Goal: Task Accomplishment & Management: Manage account settings

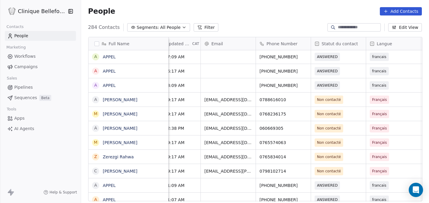
scroll to position [0, 93]
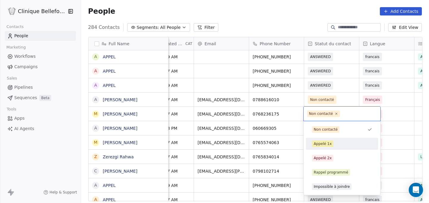
click at [323, 145] on div "Appelé 1x" at bounding box center [323, 143] width 18 height 5
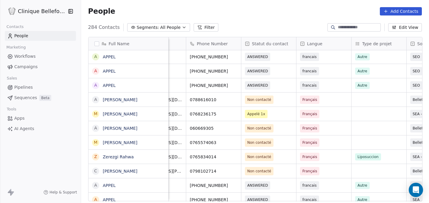
scroll to position [0, 155]
click at [361, 117] on div "grid" at bounding box center [379, 114] width 55 height 14
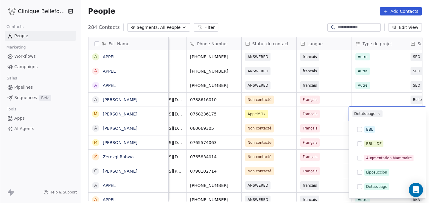
click at [389, 91] on html "Clinique Bellefontaine Contacts People Marketing Workflows Campaigns Sales Pipe…" at bounding box center [214, 101] width 429 height 203
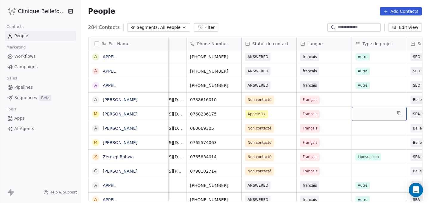
click at [377, 117] on div "grid" at bounding box center [379, 114] width 55 height 14
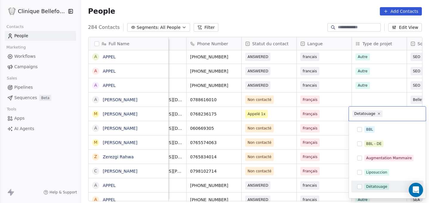
click at [368, 187] on div "Détatouage" at bounding box center [376, 186] width 21 height 5
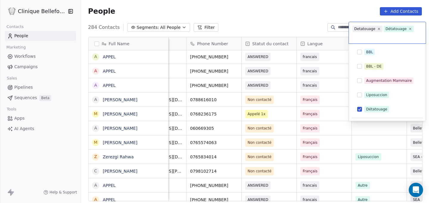
click at [372, 122] on html "Clinique Bellefontaine Contacts People Marketing Workflows Campaigns Sales Pipe…" at bounding box center [214, 101] width 429 height 203
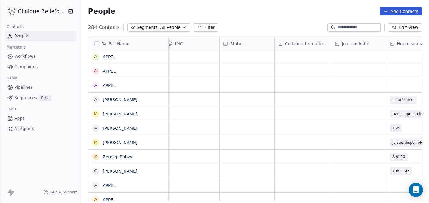
scroll to position [0, 469]
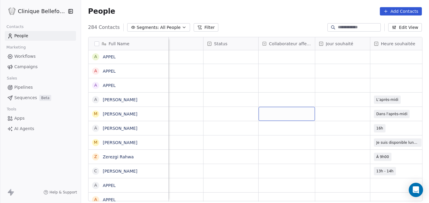
click at [291, 114] on div "grid" at bounding box center [286, 114] width 56 height 14
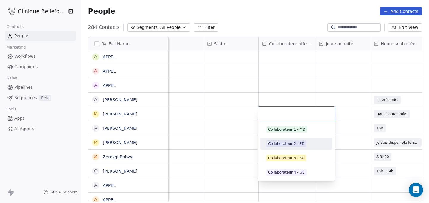
click at [297, 143] on div "Collaborateur 2 - ED" at bounding box center [286, 143] width 36 height 5
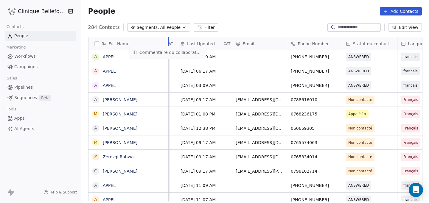
scroll to position [0, 0]
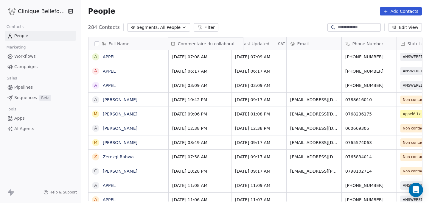
drag, startPoint x: 306, startPoint y: 45, endPoint x: 170, endPoint y: 68, distance: 138.0
click at [170, 68] on div "Full Name A APPEL H HodanMahdi M MélissaBobillier A APPEL A APPEL A APPEL A APP…" at bounding box center [254, 119] width 333 height 164
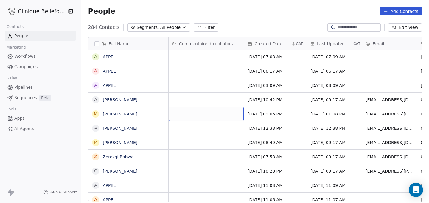
click at [175, 110] on div "grid" at bounding box center [206, 114] width 75 height 14
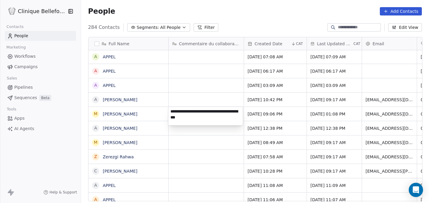
type textarea "**********"
click at [219, 155] on html "Clinique Bellefontaine Contacts People Marketing Workflows Campaigns Sales Pipe…" at bounding box center [214, 101] width 429 height 203
click at [234, 113] on span "pas joiagnable par tél. email infox + prix envoyé" at bounding box center [207, 116] width 71 height 12
click at [233, 113] on span "pas joiagnable par tél. email infox + prix envoyé" at bounding box center [207, 116] width 71 height 12
click at [235, 113] on span "pas joiagnable par tél. email infox + prix envoyé" at bounding box center [207, 116] width 71 height 12
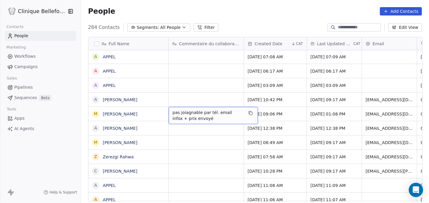
click at [235, 113] on span "pas joiagnable par tél. email infox + prix envoyé" at bounding box center [207, 116] width 71 height 12
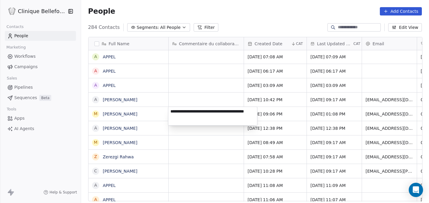
click at [235, 113] on textarea "**********" at bounding box center [212, 116] width 89 height 18
click at [234, 113] on textarea "**********" at bounding box center [212, 116] width 89 height 18
click at [182, 110] on textarea "**********" at bounding box center [212, 116] width 89 height 18
type textarea "**********"
click at [194, 135] on html "Clinique Bellefontaine Contacts People Marketing Workflows Campaigns Sales Pipe…" at bounding box center [214, 101] width 429 height 203
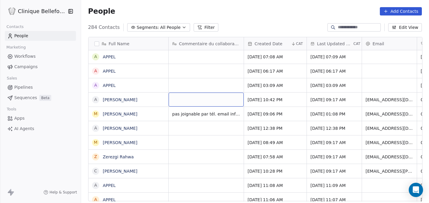
click at [188, 98] on div "grid" at bounding box center [206, 100] width 75 height 14
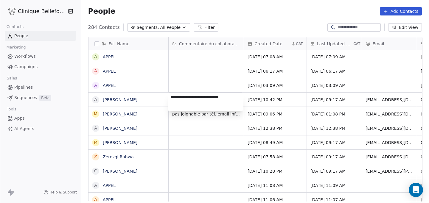
type textarea "**********"
click at [390, 98] on html "Clinique Bellefontaine Contacts People Marketing Workflows Campaigns Sales Pipe…" at bounding box center [214, 101] width 429 height 203
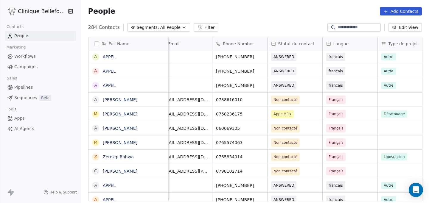
scroll to position [0, 211]
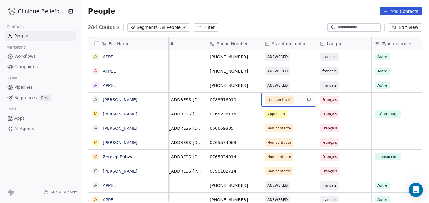
click at [285, 101] on span "Non contacté" at bounding box center [279, 100] width 24 height 6
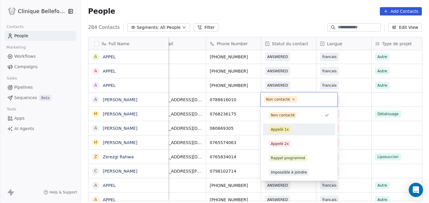
click at [283, 133] on div "Appelé 1x" at bounding box center [298, 130] width 67 height 10
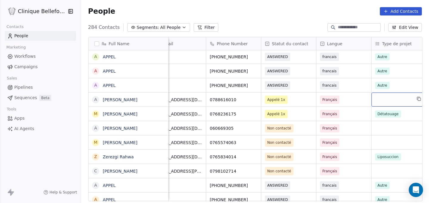
scroll to position [0, 215]
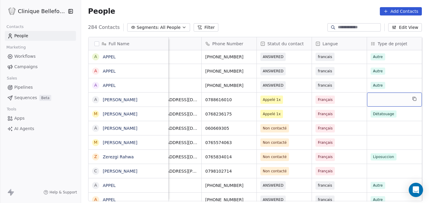
click at [391, 101] on div "grid" at bounding box center [394, 100] width 55 height 14
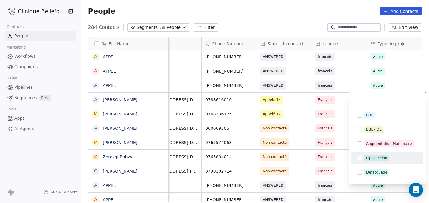
click at [361, 160] on button "Suggestions" at bounding box center [359, 158] width 5 height 5
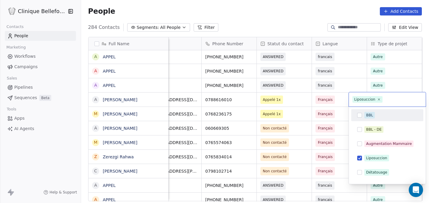
click at [348, 82] on html "Clinique Bellefontaine Contacts People Marketing Workflows Campaigns Sales Pipe…" at bounding box center [214, 101] width 429 height 203
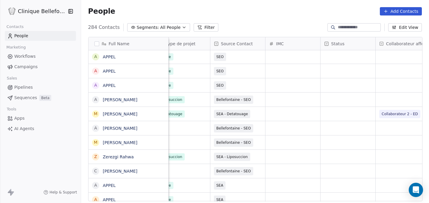
scroll to position [0, 429]
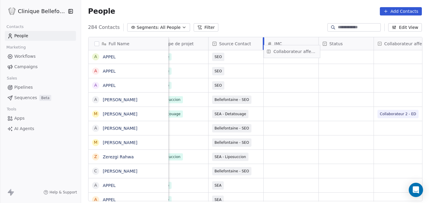
drag, startPoint x: 394, startPoint y: 43, endPoint x: 285, endPoint y: 50, distance: 109.8
click at [285, 50] on div "Full Name A APPEL H HodanMahdi M MélissaBobillier A APPEL A APPEL A APPEL A APP…" at bounding box center [254, 119] width 333 height 164
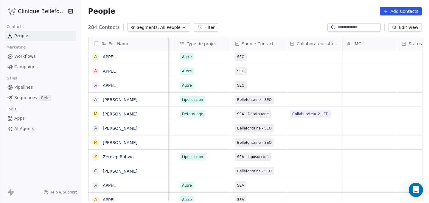
scroll to position [0, 405]
click at [300, 99] on div "grid" at bounding box center [315, 100] width 56 height 14
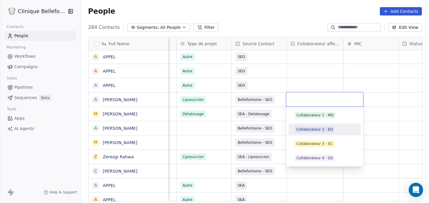
click at [307, 131] on div "Collaborateur 2 - ED" at bounding box center [314, 129] width 36 height 5
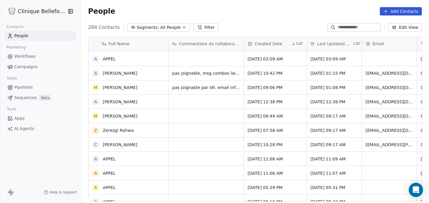
scroll to position [259, 0]
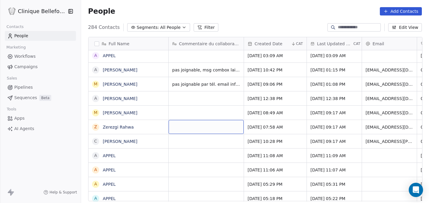
click at [172, 125] on div "grid" at bounding box center [206, 127] width 75 height 14
click at [179, 127] on div "grid" at bounding box center [206, 127] width 75 height 14
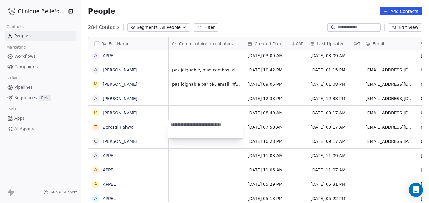
type textarea "**********"
click at [266, 125] on html "Clinique Bellefontaine Contacts People Marketing Workflows Campaigns Sales Pipe…" at bounding box center [214, 101] width 429 height 203
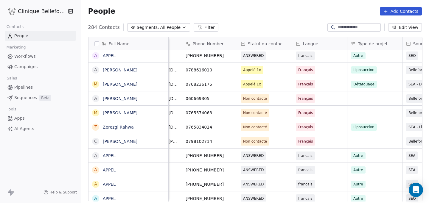
scroll to position [0, 235]
click at [255, 129] on span "Non contacté" at bounding box center [255, 127] width 24 height 6
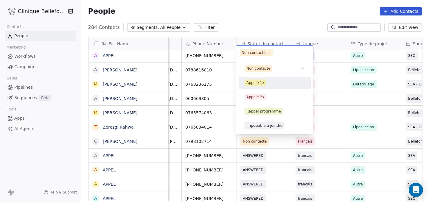
click at [255, 80] on div "Appelé 1x" at bounding box center [255, 82] width 18 height 5
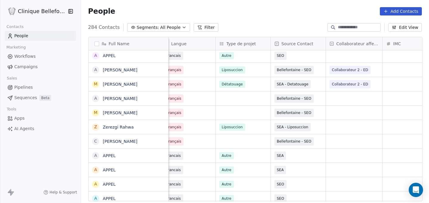
scroll to position [0, 370]
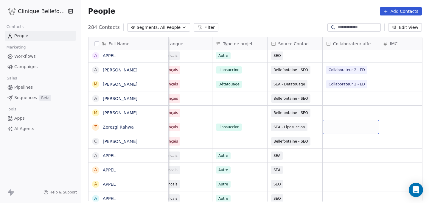
click at [341, 131] on div "grid" at bounding box center [350, 127] width 56 height 14
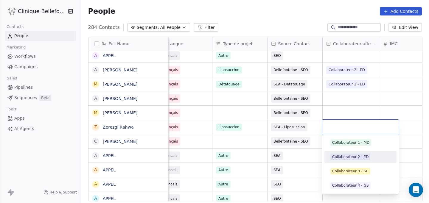
click at [346, 159] on div "Collaborateur 2 - ED" at bounding box center [350, 156] width 36 height 5
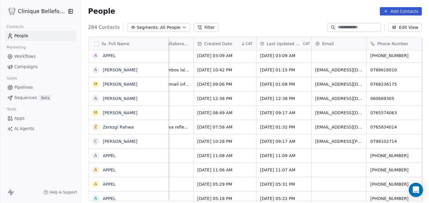
scroll to position [0, 0]
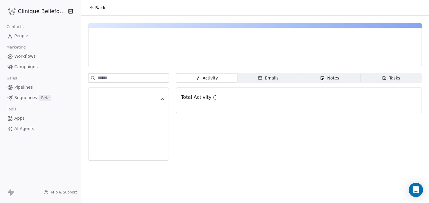
click at [94, 9] on button "Back" at bounding box center [97, 7] width 23 height 11
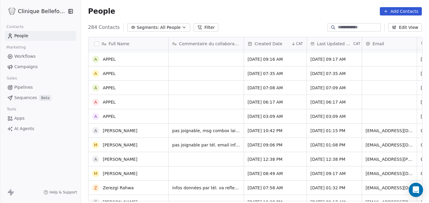
scroll to position [201, 0]
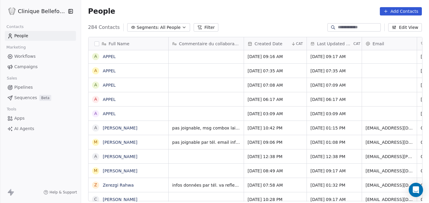
click at [197, 128] on span "pas joignable, msg combox laissé" at bounding box center [206, 128] width 68 height 6
click at [237, 127] on div "pas joignable, msg combox laissé" at bounding box center [206, 128] width 75 height 14
click at [235, 128] on span "pas joignable, msg combox laissé" at bounding box center [206, 128] width 68 height 6
drag, startPoint x: 235, startPoint y: 128, endPoint x: 171, endPoint y: 126, distance: 63.7
click at [171, 126] on div "pas joignable, msg combox laissé" at bounding box center [206, 128] width 75 height 14
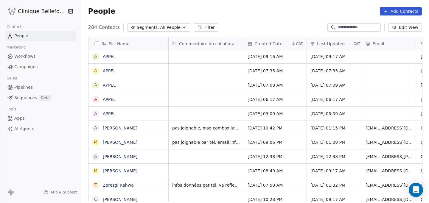
click at [180, 131] on div "pas joignable, msg combox laissé" at bounding box center [206, 128] width 75 height 14
click at [196, 128] on span "pas joignable, msg combox laissé" at bounding box center [206, 128] width 68 height 6
click at [227, 130] on span "pas joignable, msg combox laissé" at bounding box center [206, 128] width 68 height 6
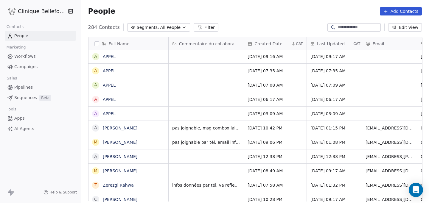
click at [214, 129] on span "pas joignable, msg combox laissé" at bounding box center [206, 128] width 68 height 6
click at [233, 129] on span "pas joignable, msg combox laissé" at bounding box center [206, 128] width 68 height 6
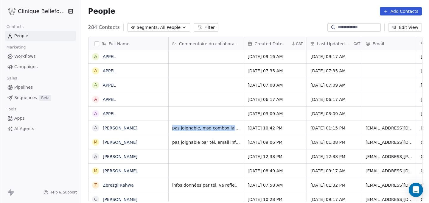
click at [240, 130] on div "pas joignable, msg combox laissé" at bounding box center [206, 128] width 75 height 14
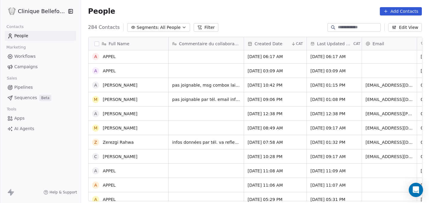
scroll to position [247, 0]
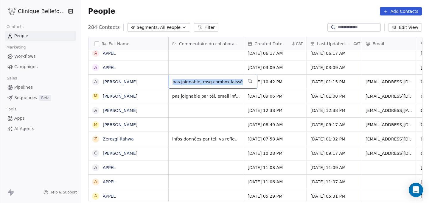
click at [227, 82] on span "pas joignable, msg combox laissé" at bounding box center [207, 82] width 70 height 6
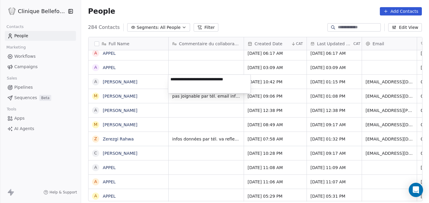
type textarea "**********"
click at [224, 120] on html "Clinique Bellefontaine Contacts People Marketing Workflows Campaigns Sales Pipe…" at bounding box center [214, 101] width 429 height 203
click at [225, 117] on html "Clinique Bellefontaine Contacts People Marketing Workflows Campaigns Sales Pipe…" at bounding box center [214, 101] width 429 height 203
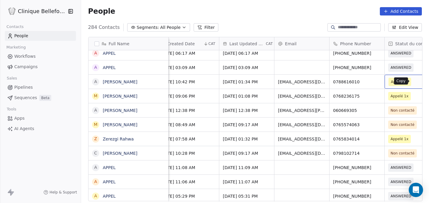
scroll to position [0, 105]
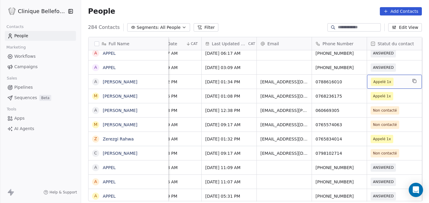
click at [398, 85] on span "Appelé 1x" at bounding box center [389, 82] width 36 height 8
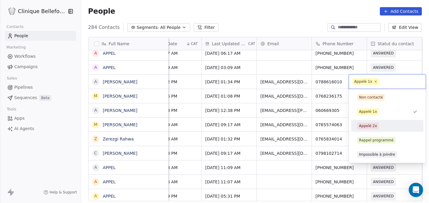
click at [373, 127] on div "Appelé 2x" at bounding box center [368, 125] width 18 height 5
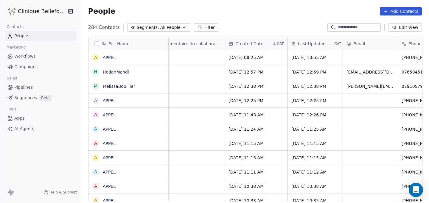
scroll to position [0, 0]
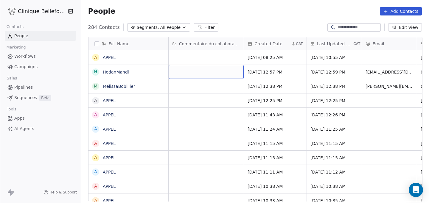
click at [187, 74] on div "grid" at bounding box center [206, 72] width 75 height 14
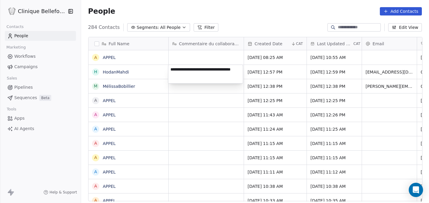
type textarea "**********"
click at [228, 113] on html "Clinique Bellefontaine Contacts People Marketing Workflows Campaigns Sales Pipe…" at bounding box center [214, 101] width 429 height 203
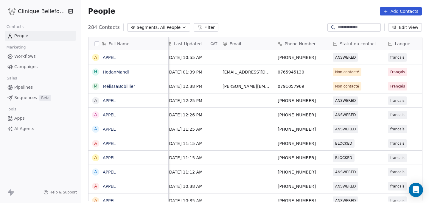
scroll to position [0, 149]
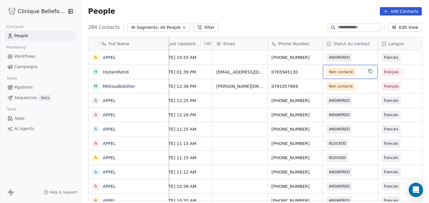
click at [346, 74] on span "Non contacté" at bounding box center [341, 72] width 24 height 6
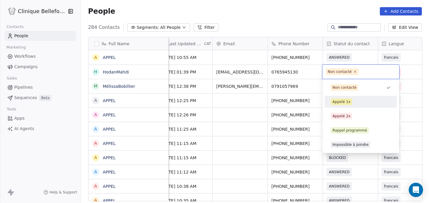
click at [345, 103] on div "Appelé 1x" at bounding box center [341, 101] width 18 height 5
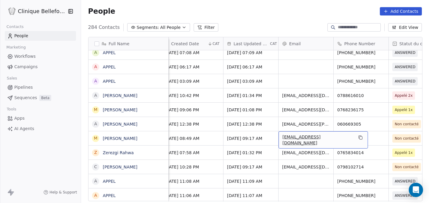
scroll to position [0, 0]
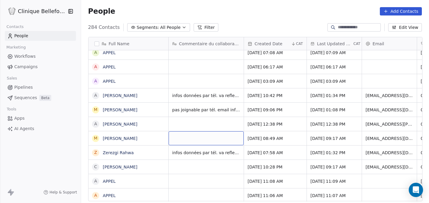
click at [205, 142] on div "grid" at bounding box center [206, 138] width 75 height 14
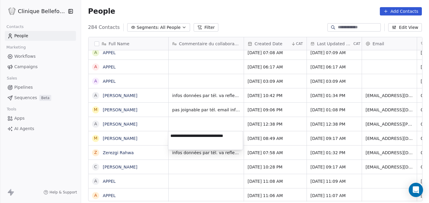
type textarea "**********"
click at [194, 157] on html "Clinique Bellefontaine Contacts People Marketing Workflows Campaigns Sales Pipe…" at bounding box center [214, 101] width 429 height 203
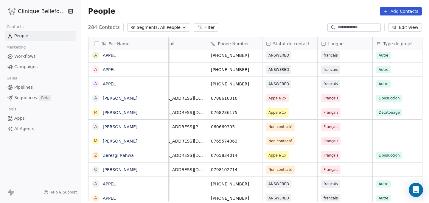
scroll to position [0, 223]
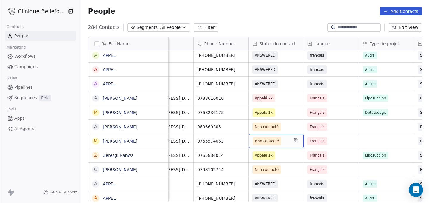
click at [272, 142] on span "Non contacté" at bounding box center [267, 141] width 24 height 6
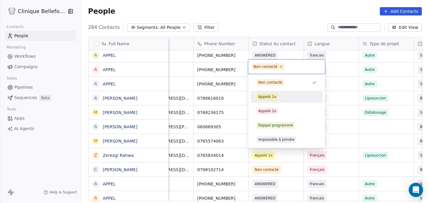
click at [267, 96] on div "Appelé 1x" at bounding box center [267, 96] width 18 height 5
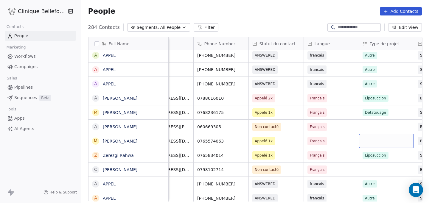
click at [373, 144] on div "grid" at bounding box center [386, 141] width 55 height 14
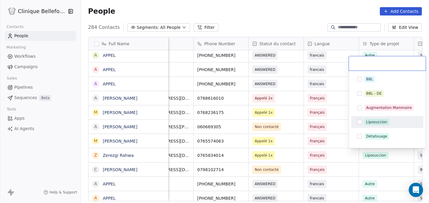
scroll to position [40, 0]
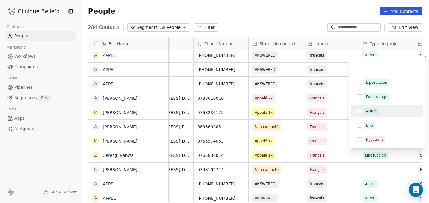
click at [361, 112] on button "Suggestions" at bounding box center [359, 111] width 5 height 5
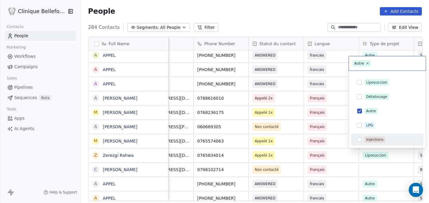
click at [384, 164] on html "Clinique Bellefontaine Contacts People Marketing Workflows Campaigns Sales Pipe…" at bounding box center [214, 101] width 429 height 203
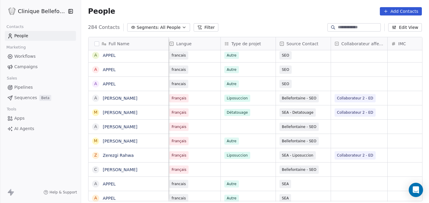
scroll to position [0, 364]
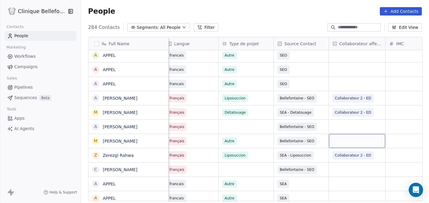
click at [353, 143] on div "grid" at bounding box center [357, 141] width 56 height 14
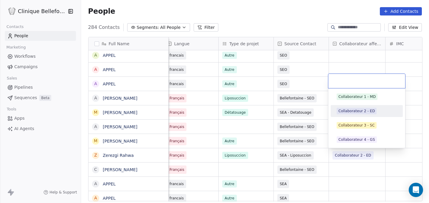
click at [361, 110] on div "Collaborateur 2 - ED" at bounding box center [356, 110] width 36 height 5
